Goal: Use online tool/utility: Utilize a website feature to perform a specific function

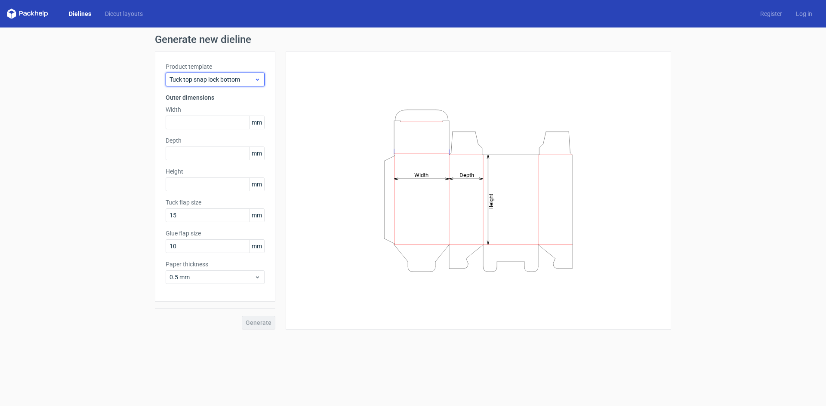
click at [221, 80] on span "Tuck top snap lock bottom" at bounding box center [211, 79] width 85 height 9
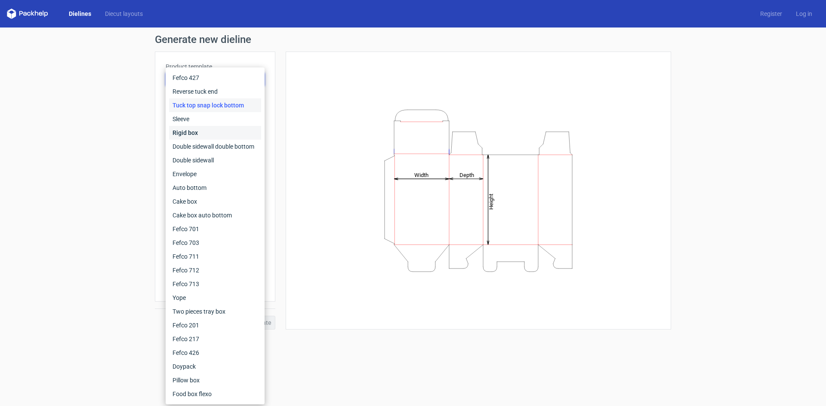
click at [220, 129] on div "Rigid box" at bounding box center [215, 133] width 92 height 14
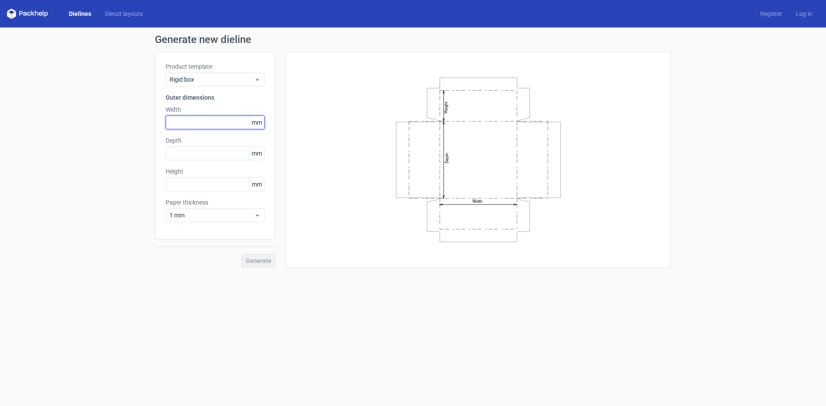
click at [214, 127] on input "text" at bounding box center [215, 123] width 99 height 14
type input "320"
type input "380"
type input "430"
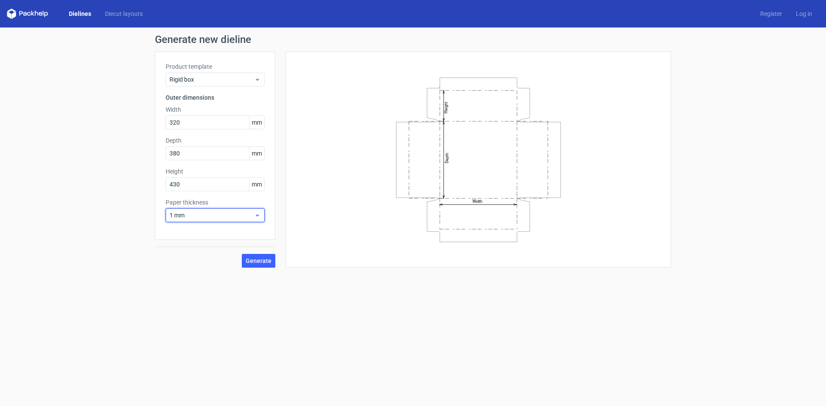
click at [223, 215] on span "1 mm" at bounding box center [211, 215] width 85 height 9
click at [212, 286] on div "3 mm" at bounding box center [215, 290] width 92 height 14
click at [219, 218] on span "3 mm" at bounding box center [211, 215] width 85 height 9
click at [189, 264] on div "1 mm" at bounding box center [215, 262] width 92 height 14
click at [256, 258] on span "Generate" at bounding box center [259, 261] width 26 height 6
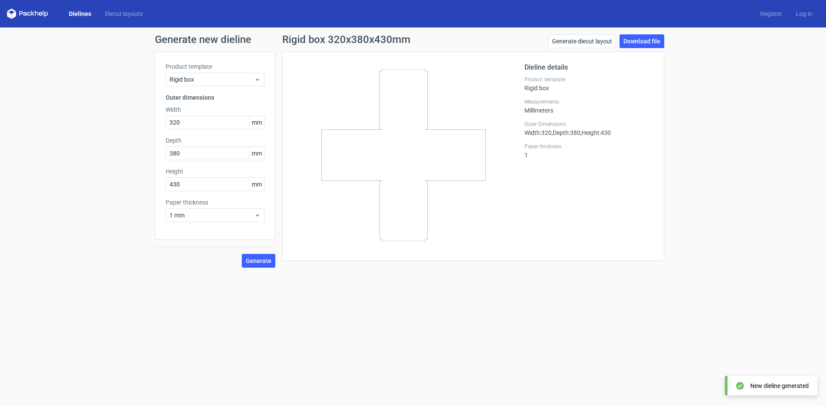
click at [389, 149] on icon at bounding box center [403, 155] width 207 height 172
click at [262, 255] on button "Generate" at bounding box center [259, 261] width 34 height 14
click at [245, 85] on div "Rigid box" at bounding box center [215, 80] width 99 height 14
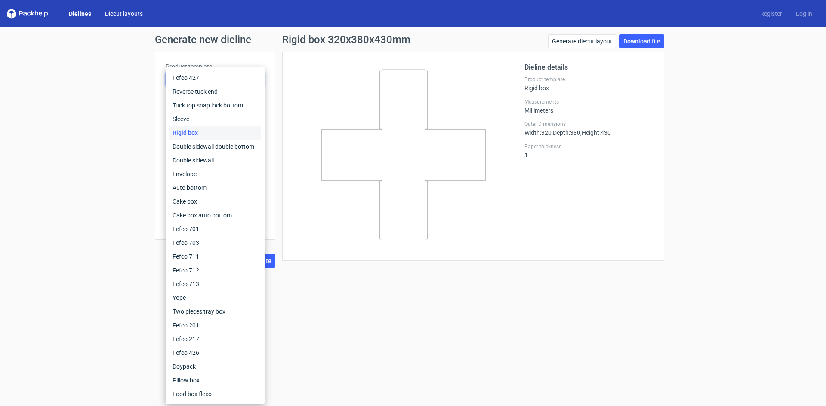
click at [109, 10] on link "Diecut layouts" at bounding box center [124, 13] width 52 height 9
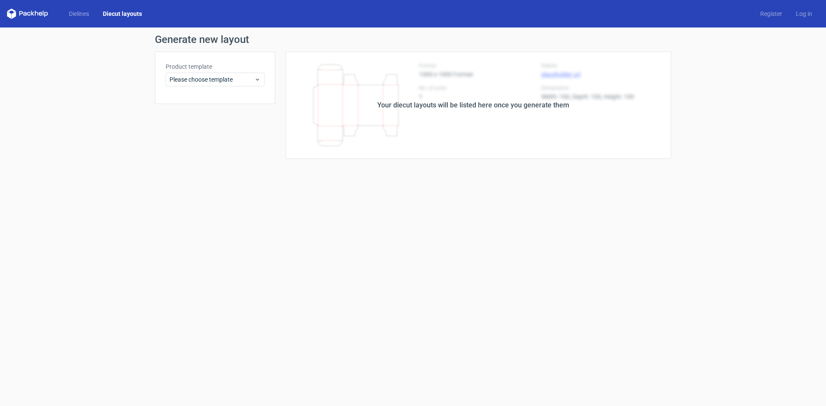
click at [231, 90] on div "Product template Please choose template" at bounding box center [215, 78] width 120 height 52
click at [231, 81] on span "Please choose template" at bounding box center [211, 79] width 85 height 9
